Goal: Transaction & Acquisition: Purchase product/service

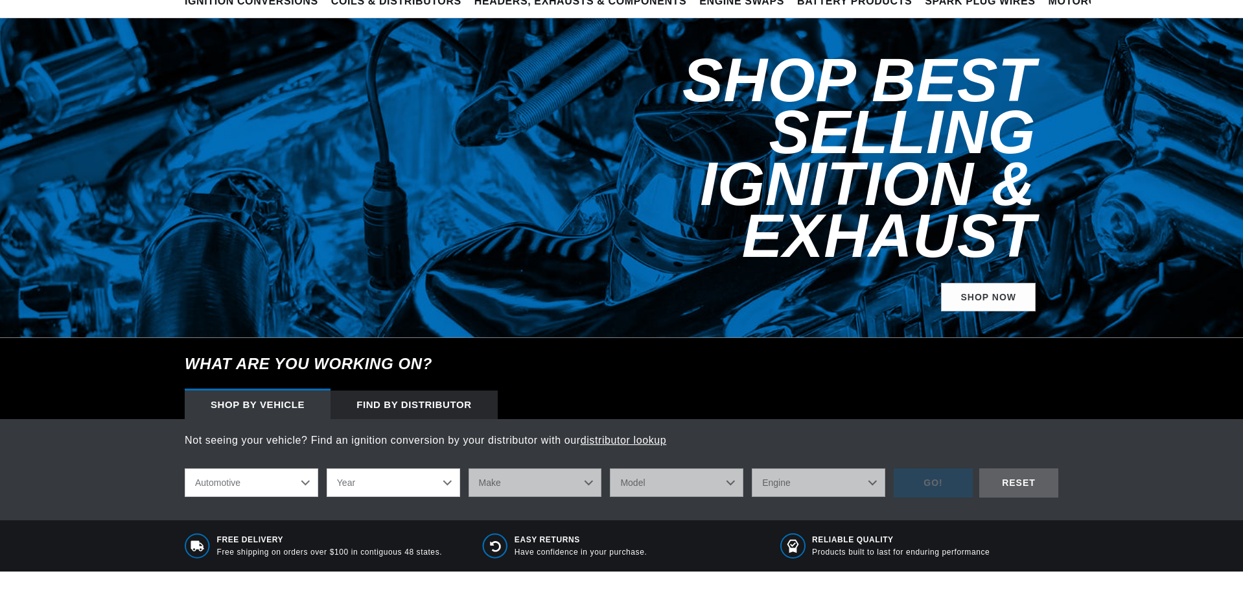
scroll to position [130, 0]
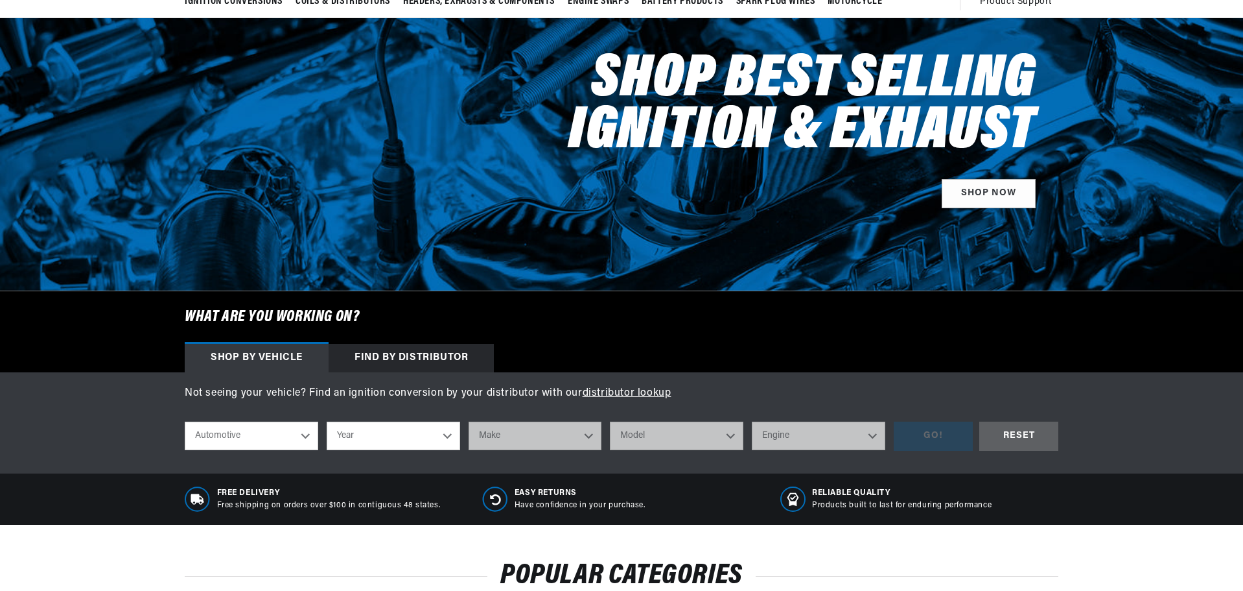
click at [301, 440] on select "Automotive Agricultural Industrial Marine Motorcycle" at bounding box center [252, 435] width 134 height 29
click at [185, 421] on select "Automotive Agricultural Industrial Marine Motorcycle" at bounding box center [252, 435] width 134 height 29
click at [360, 434] on select "Year 2024 2023 2022 2021 2020 2019 2018 2017 2016 2015 2014 2013 2012 2011 2010…" at bounding box center [394, 435] width 134 height 29
select select "1955"
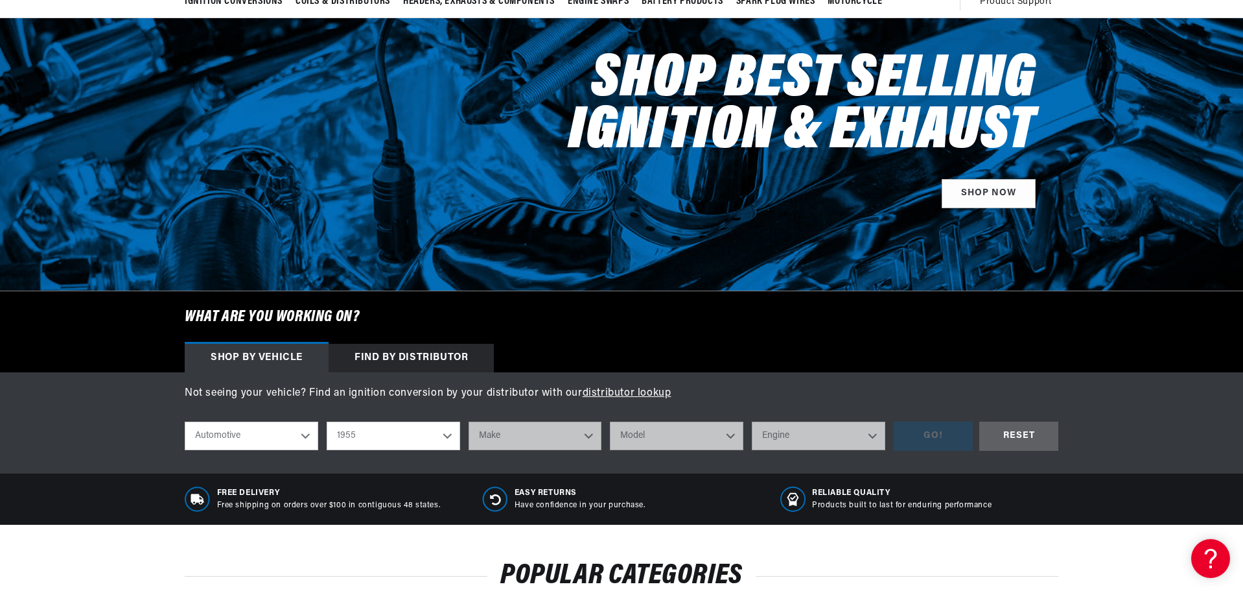
click at [327, 421] on select "Year 2024 2023 2022 2021 2020 2019 2018 2017 2016 2015 2014 2013 2012 2011 2010…" at bounding box center [394, 435] width 134 height 29
select select "1955"
click at [514, 445] on select "Make Aston Martin Buick Cadillac Chevrolet Chrysler Dodge Ford GMC Hillman Humb…" at bounding box center [536, 435] width 134 height 29
select select "Chevrolet"
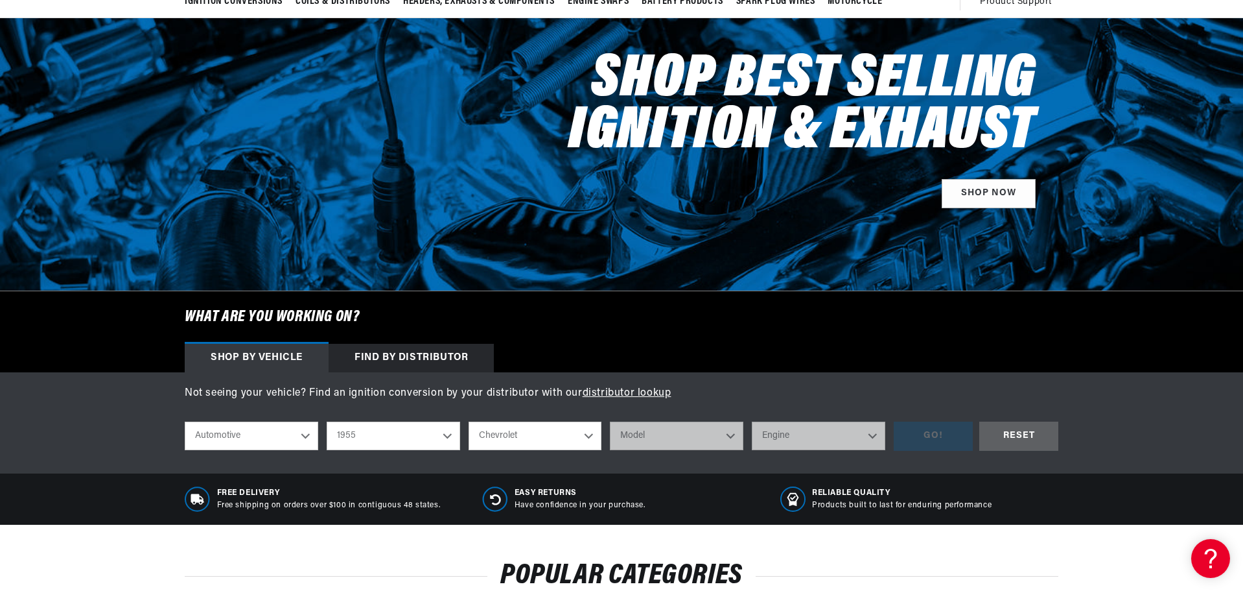
click at [469, 421] on select "Make Aston Martin Buick Cadillac Chevrolet Chrysler Dodge Ford GMC Hillman Humb…" at bounding box center [536, 435] width 134 height 29
select select "Chevrolet"
click at [649, 435] on select "Model Bel Air Corvette Nomad One-Fifty Series Sedan Delivery Suburban Truck Two…" at bounding box center [677, 435] width 134 height 29
select select "Bel-Air"
click at [610, 421] on select "Model Bel Air Corvette Nomad One-Fifty Series Sedan Delivery Suburban Truck Two…" at bounding box center [677, 435] width 134 height 29
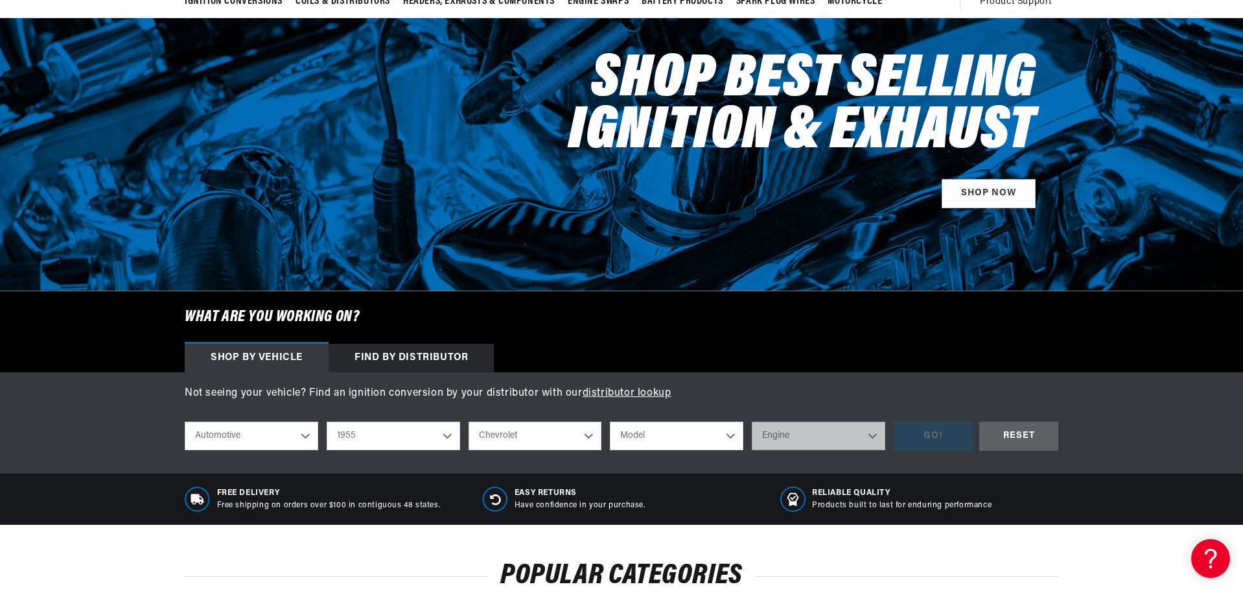
select select "Bel-Air"
click at [698, 440] on select "Bel Air Corvette Nomad One-Fifty Series Sedan Delivery Suburban Truck Two-Ten S…" at bounding box center [677, 435] width 134 height 29
click at [610, 421] on select "Bel Air Corvette Nomad One-Fifty Series Sedan Delivery Suburban Truck Two-Ten S…" at bounding box center [677, 435] width 134 height 29
click at [795, 436] on select "Engine 235cid / 3.8L 235cid / 3.9L 261cid / 4.3L 265cid / 4.3L" at bounding box center [819, 435] width 134 height 29
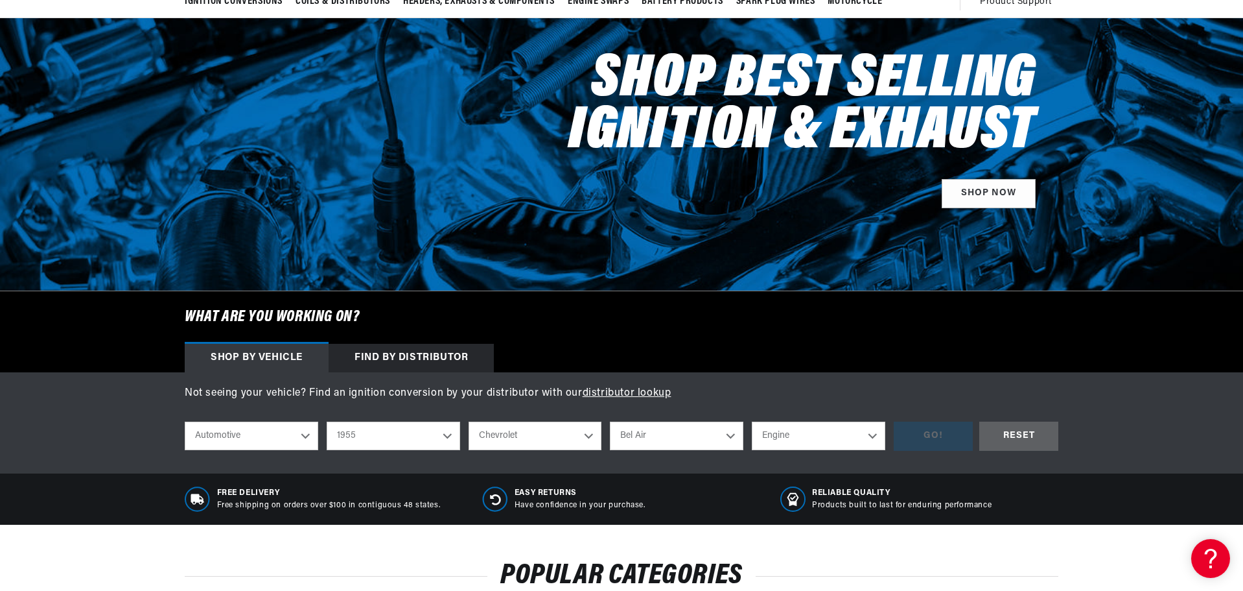
select select "235cid-3.9L"
click at [752, 421] on select "Engine 235cid / 3.8L 235cid / 3.9L 261cid / 4.3L 265cid / 4.3L" at bounding box center [819, 435] width 134 height 29
select select "235cid-3.9L"
click at [934, 442] on div "GO!" at bounding box center [933, 435] width 79 height 29
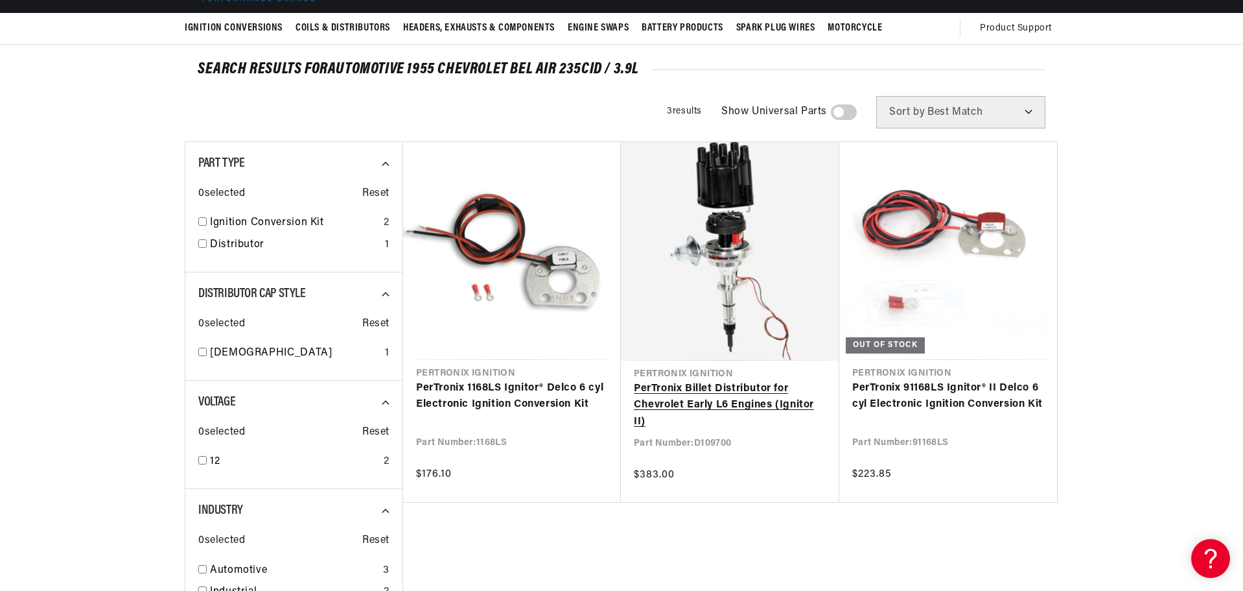
scroll to position [130, 0]
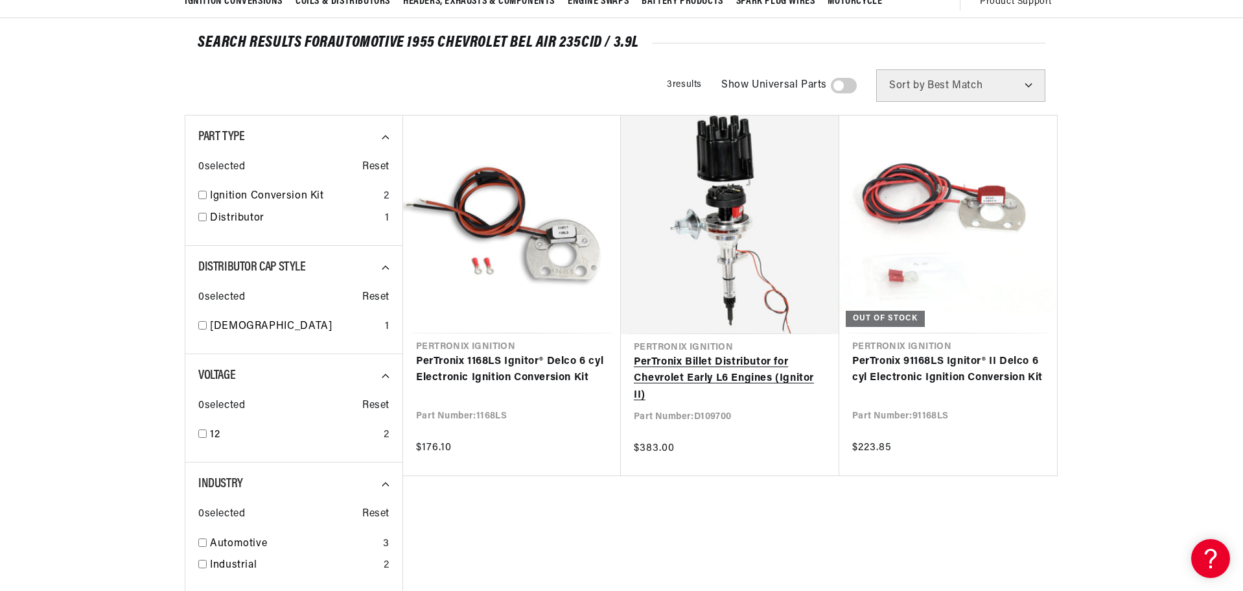
click at [740, 378] on link "PerTronix Billet Distributor for Chevrolet Early L6 Engines (Ignitor II)" at bounding box center [730, 379] width 193 height 50
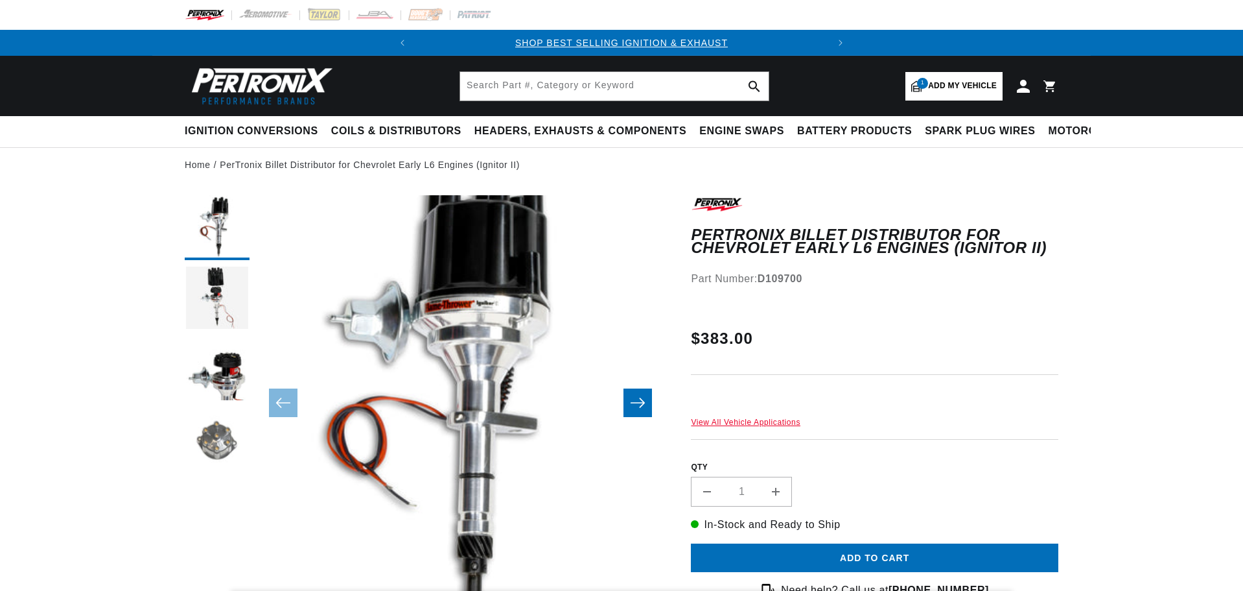
click at [224, 451] on button "Load image 4 in gallery view" at bounding box center [217, 441] width 65 height 65
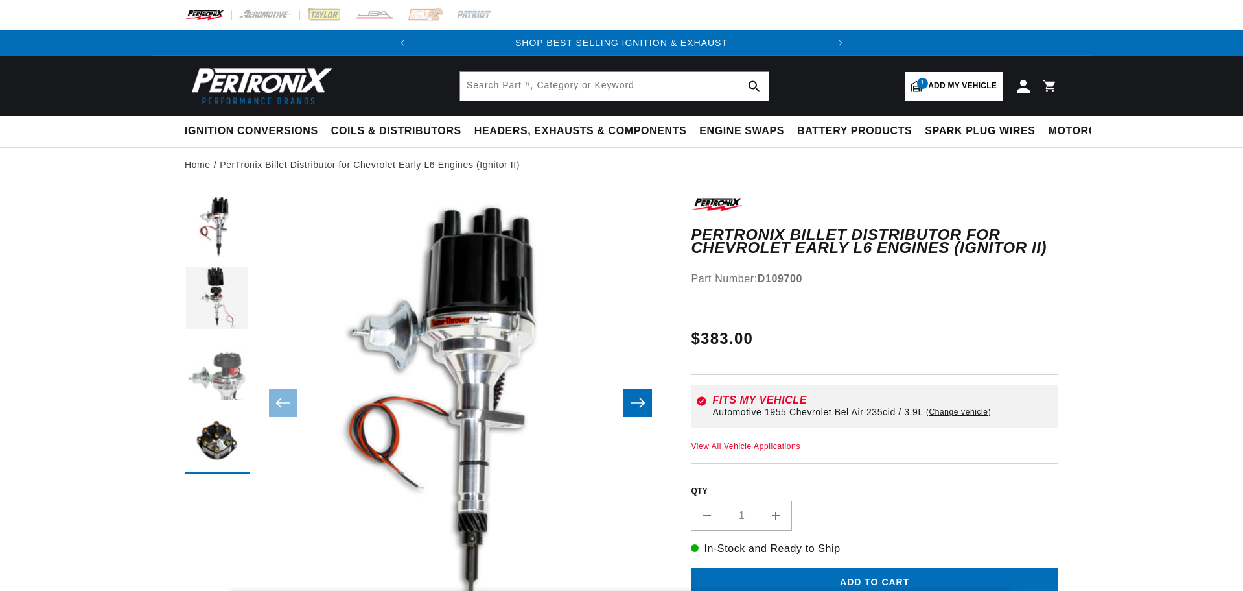
click at [228, 381] on button "Load image 3 in gallery view" at bounding box center [217, 370] width 65 height 65
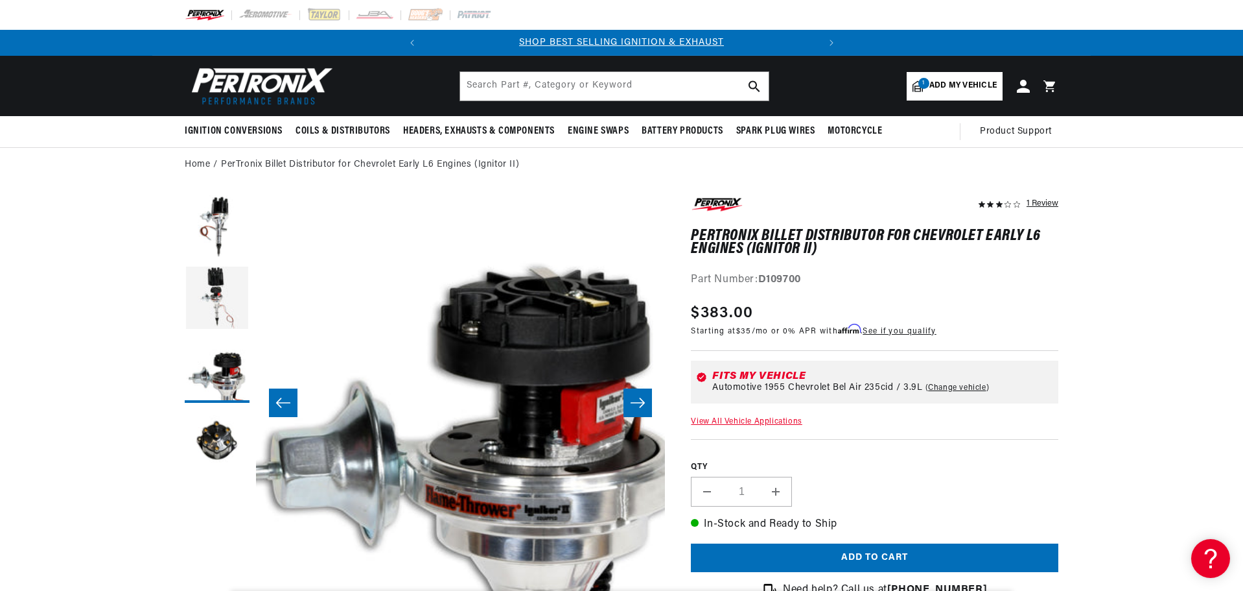
click at [639, 403] on icon "Slide right" at bounding box center [638, 403] width 14 height 10
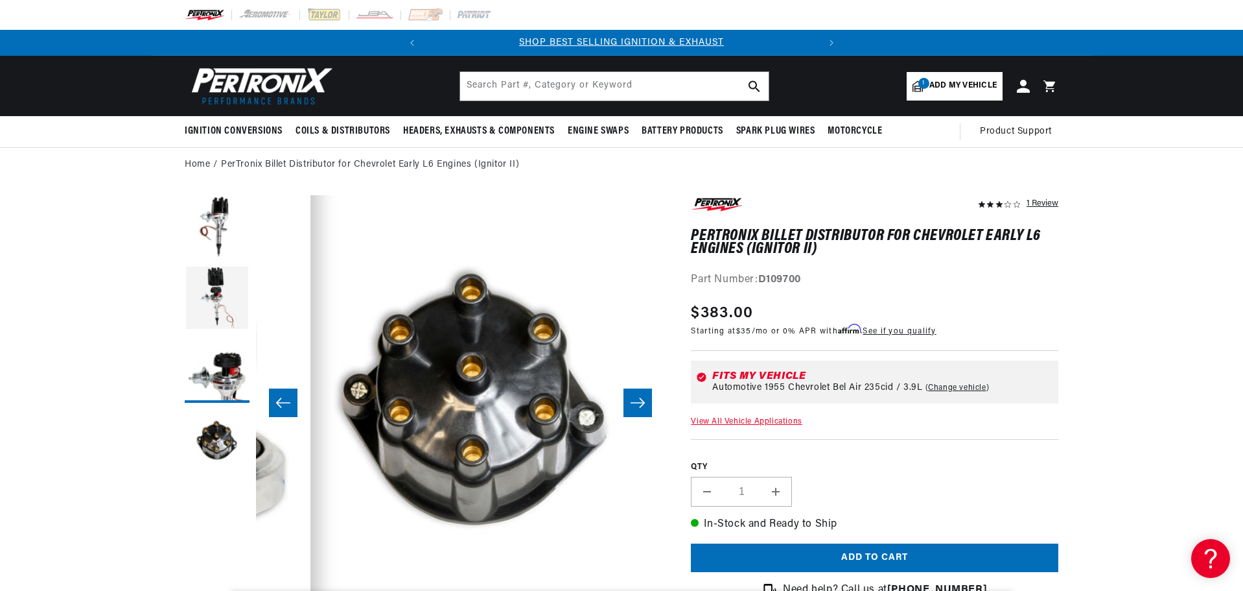
scroll to position [0, 1228]
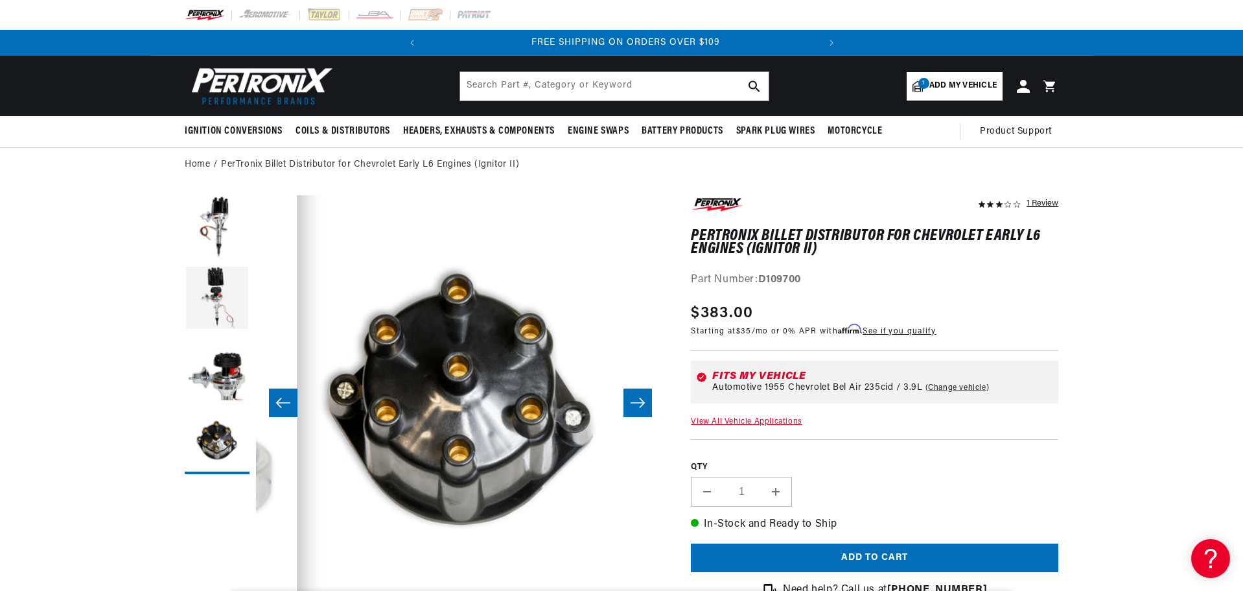
click at [286, 401] on icon "Slide left" at bounding box center [284, 402] width 16 height 13
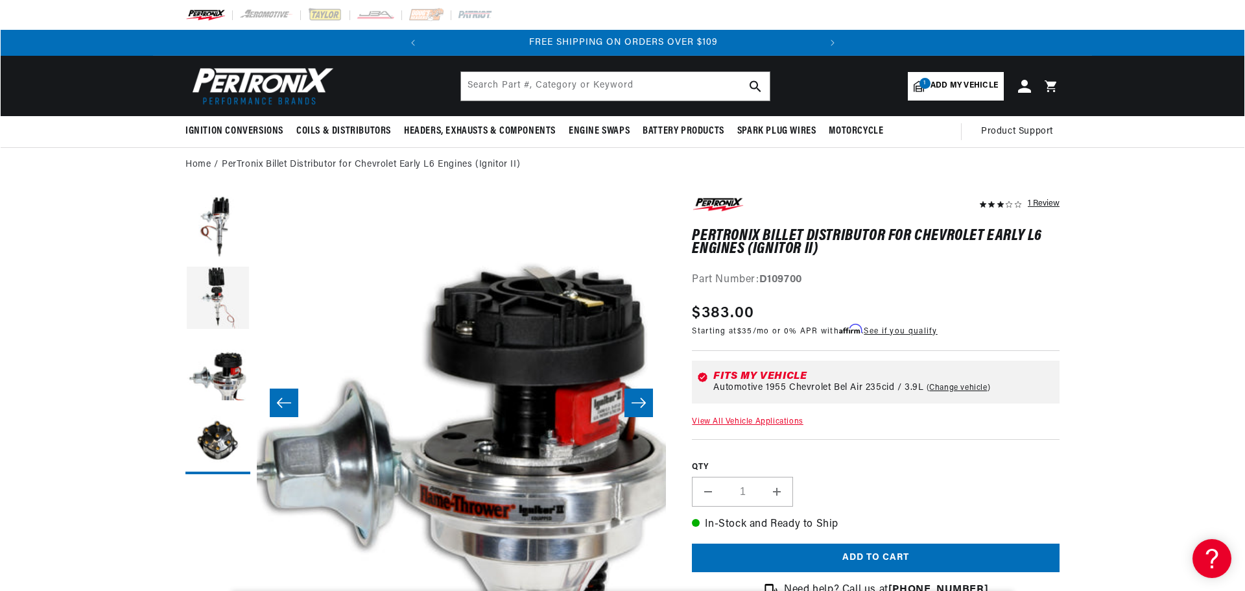
scroll to position [0, 819]
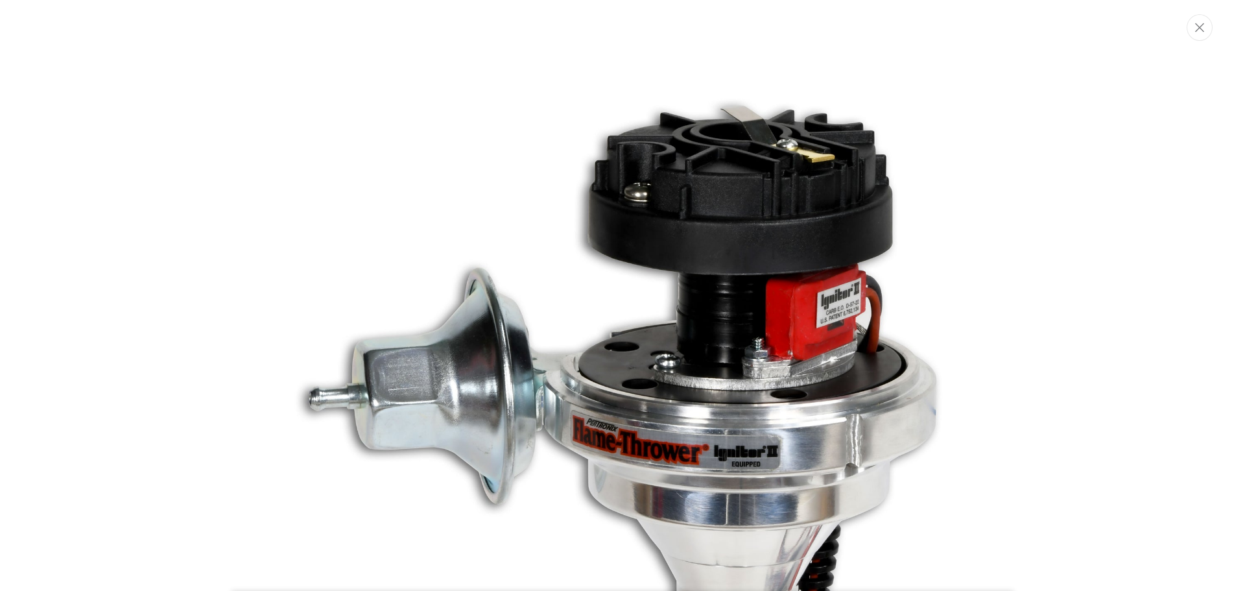
scroll to position [0, 0]
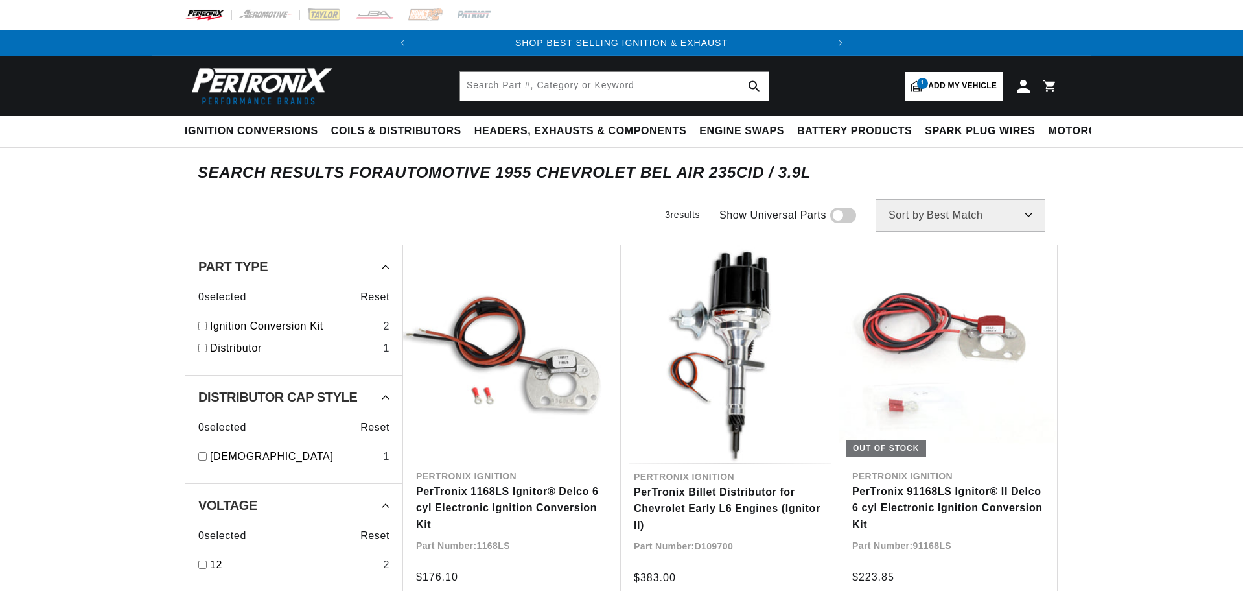
scroll to position [130, 0]
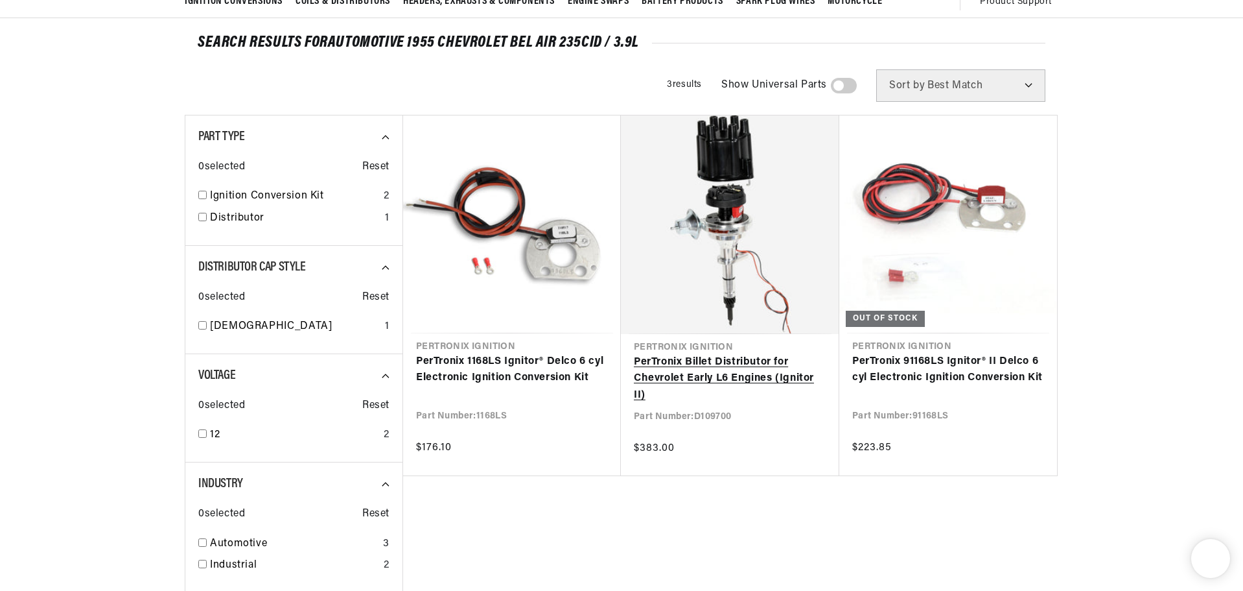
click at [725, 369] on link "PerTronix Billet Distributor for Chevrolet Early L6 Engines (Ignitor II)" at bounding box center [730, 379] width 193 height 50
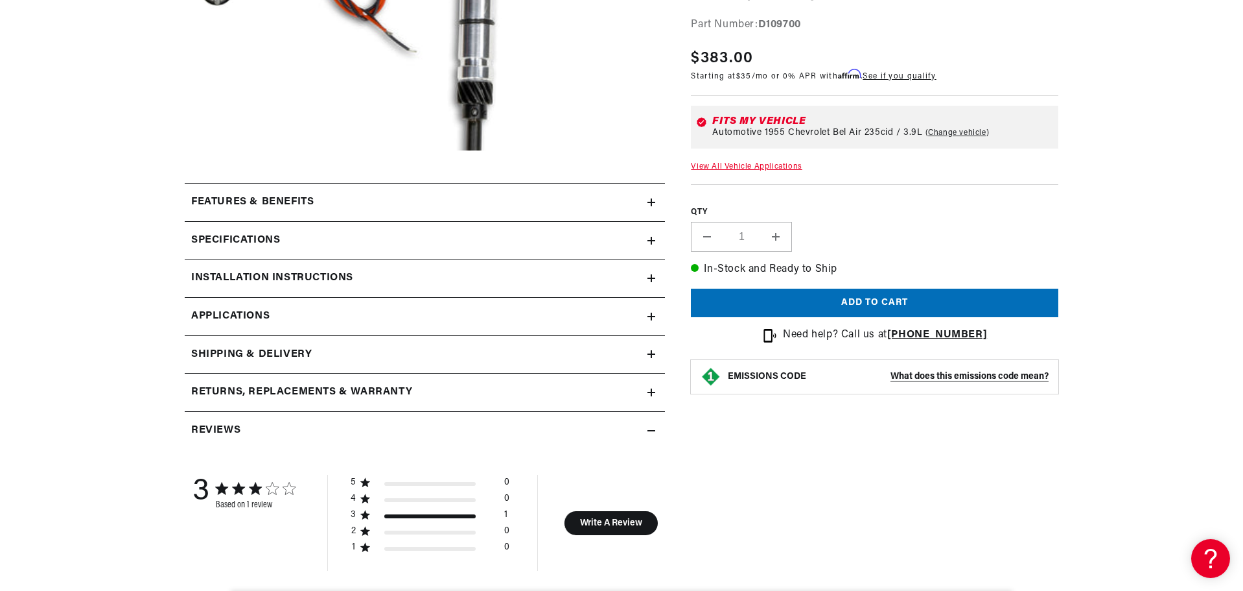
click at [647, 245] on div "Specifications" at bounding box center [416, 240] width 463 height 17
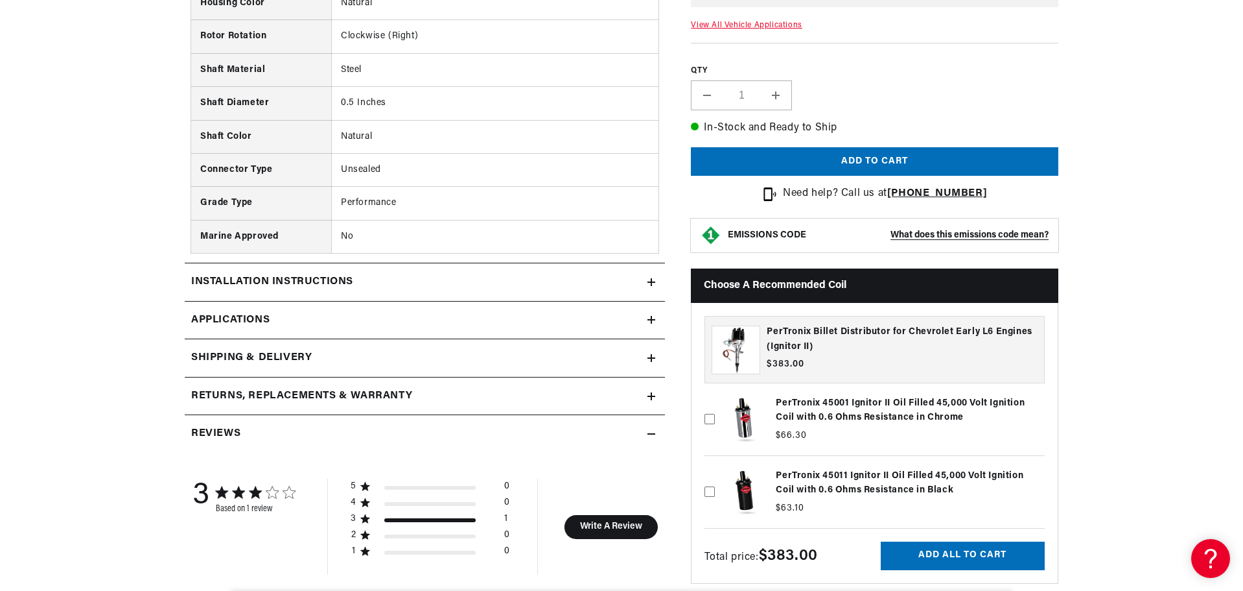
scroll to position [1426, 0]
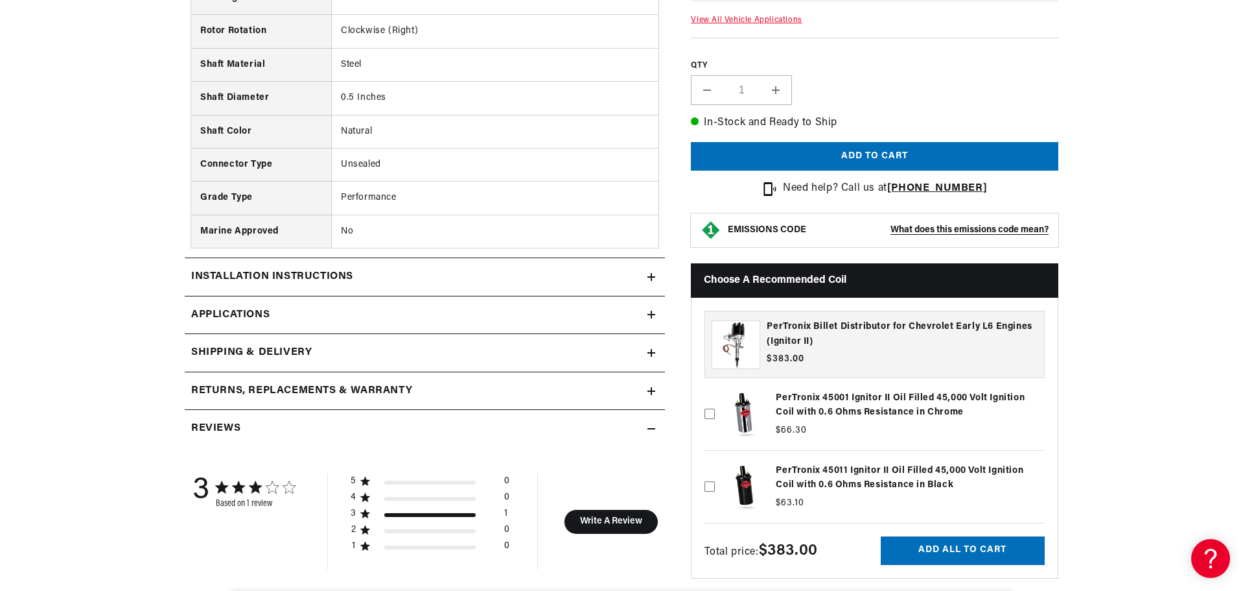
click at [335, 281] on h2 "Installation instructions" at bounding box center [272, 276] width 162 height 17
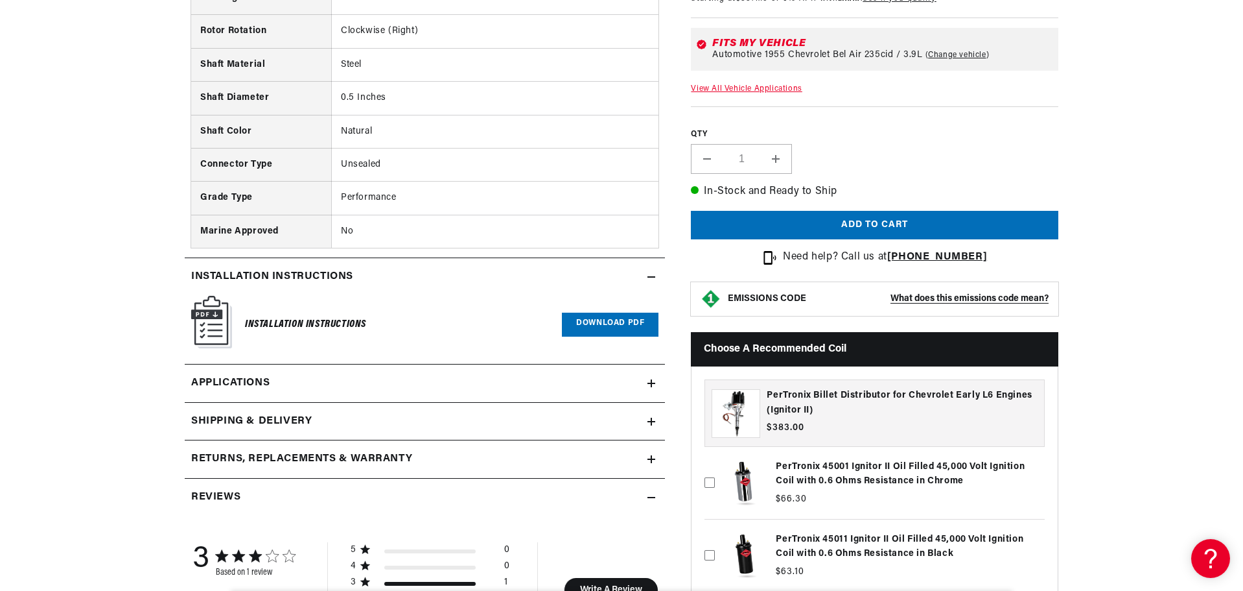
scroll to position [0, 0]
click at [318, 376] on link "Applications" at bounding box center [425, 383] width 480 height 38
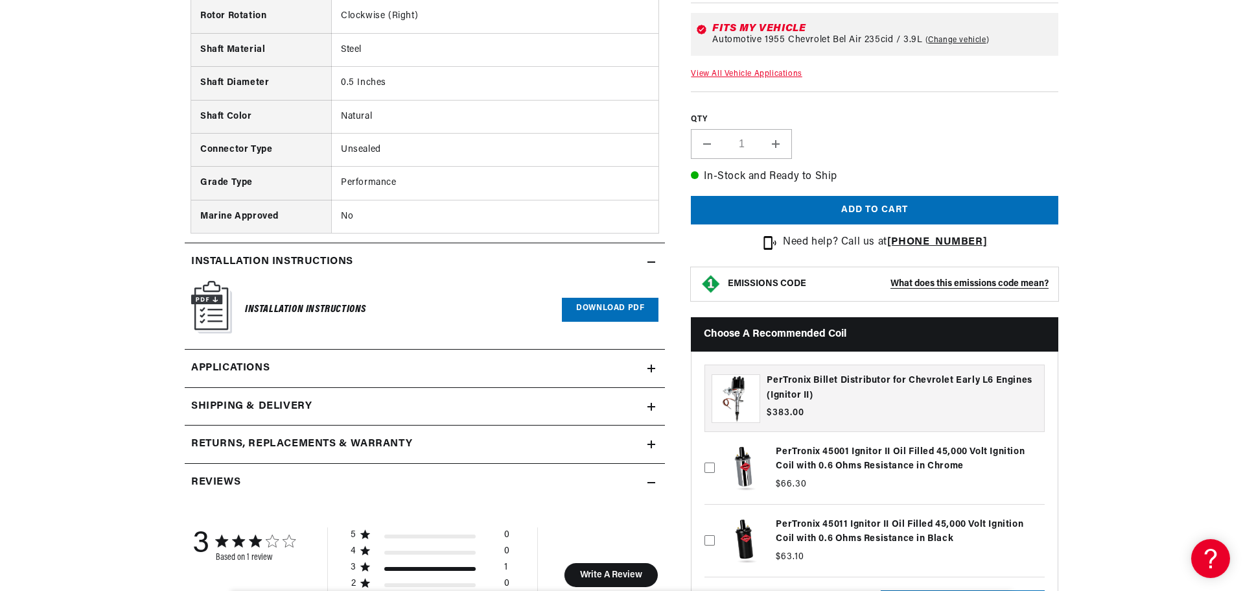
scroll to position [1471, 0]
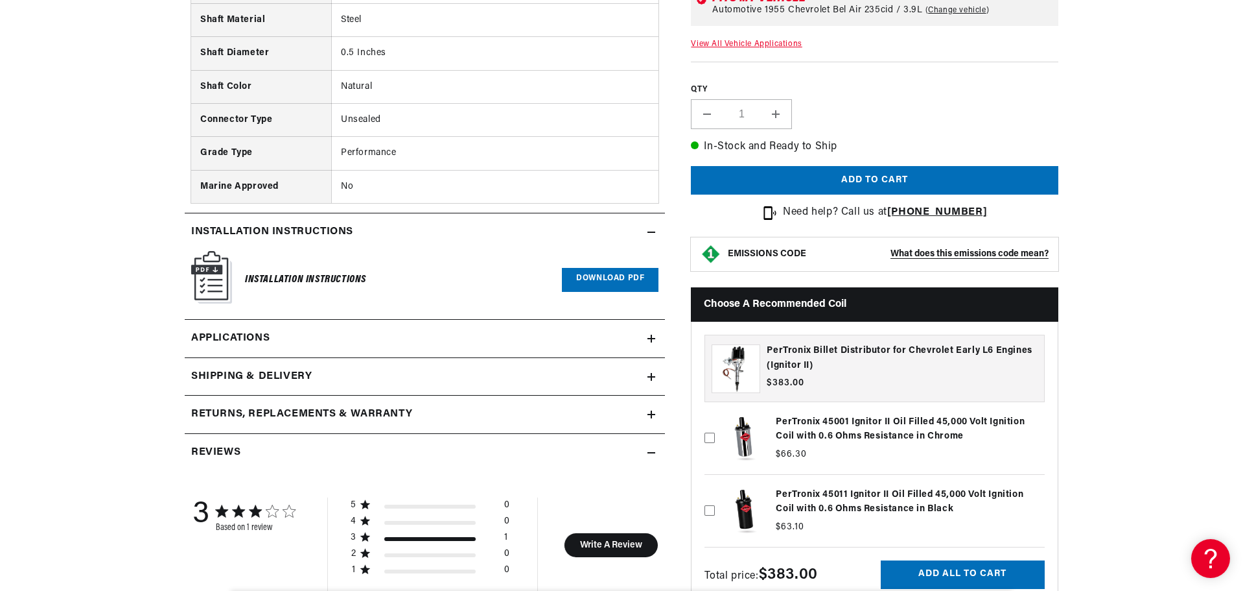
click at [306, 414] on h2 "Returns, Replacements & Warranty" at bounding box center [301, 414] width 221 height 17
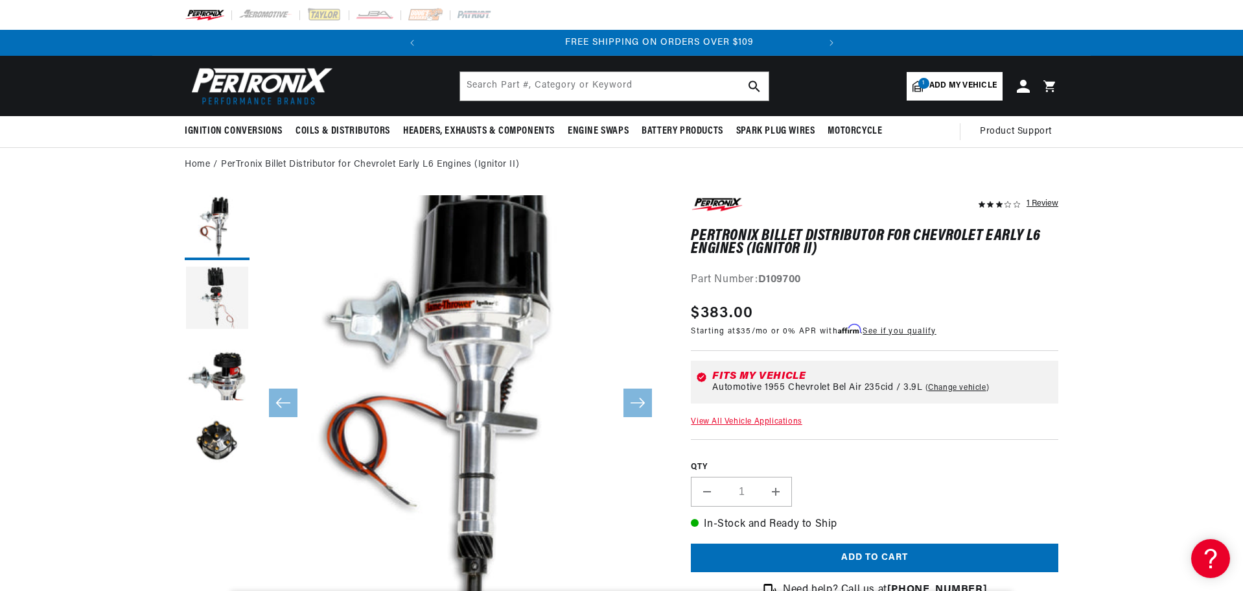
scroll to position [0, 393]
